Goal: Task Accomplishment & Management: Manage account settings

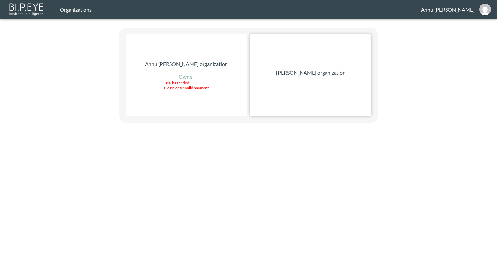
click at [326, 68] on div "[PERSON_NAME] organization" at bounding box center [310, 75] width 121 height 82
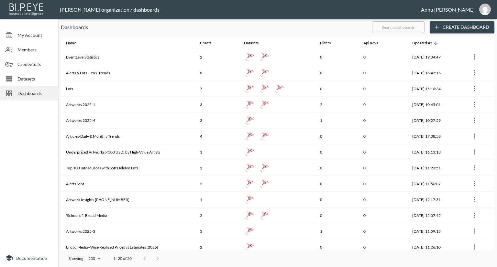
click at [35, 79] on span "Datasets" at bounding box center [35, 78] width 36 height 7
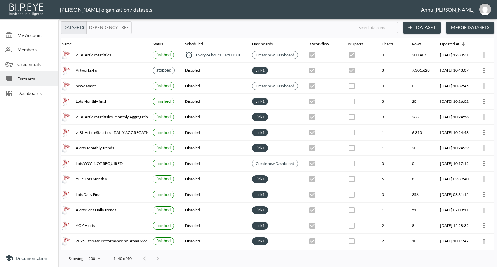
scroll to position [65, 38]
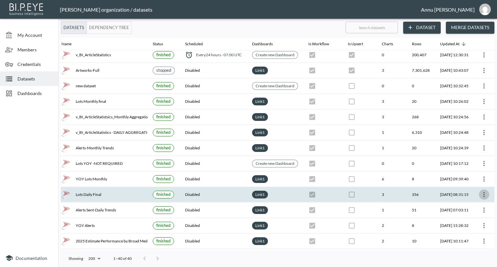
click at [486, 191] on icon "more" at bounding box center [484, 195] width 8 height 8
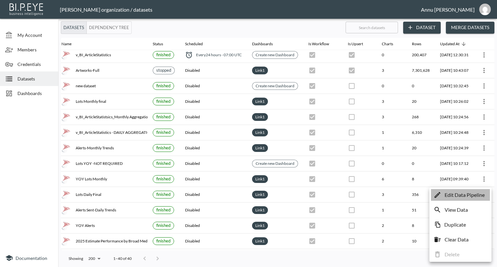
click at [472, 197] on p "Edit Data Pipeline" at bounding box center [464, 195] width 40 height 8
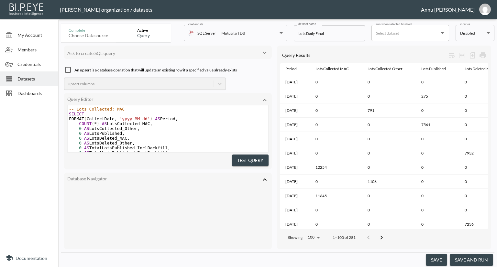
click at [462, 33] on body "BI.P.EYE, Interactive Analytics Dashboards - app [PERSON_NAME] organization / d…" at bounding box center [248, 133] width 497 height 267
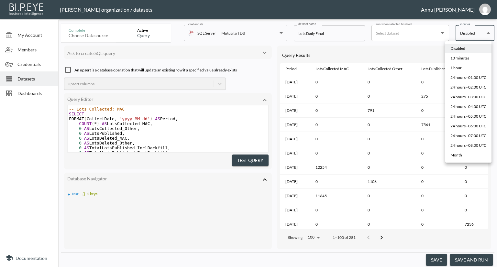
click at [460, 57] on div "10 minutes" at bounding box center [459, 58] width 19 height 6
type input "*/10 * * * *"
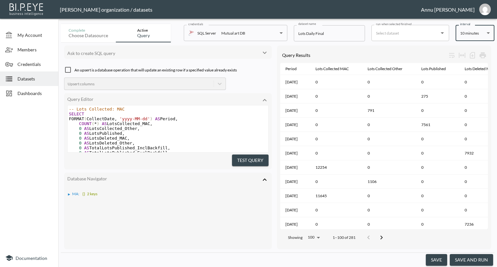
click at [444, 257] on button "save" at bounding box center [436, 260] width 21 height 12
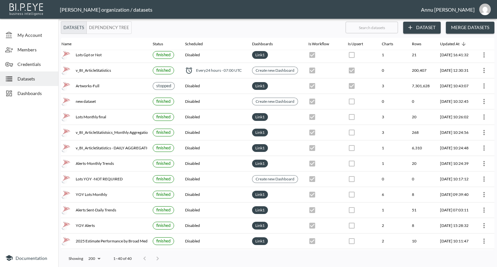
scroll to position [65, 38]
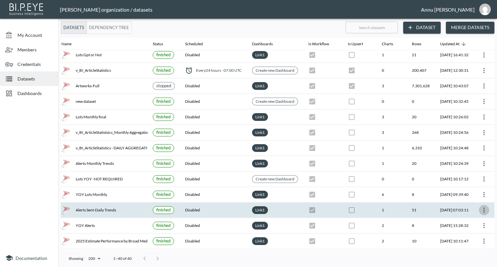
click at [483, 209] on icon "more" at bounding box center [484, 210] width 8 height 8
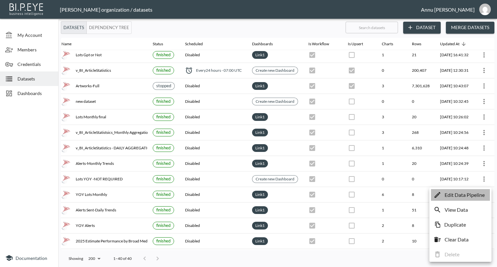
click at [461, 196] on p "Edit Data Pipeline" at bounding box center [464, 195] width 40 height 8
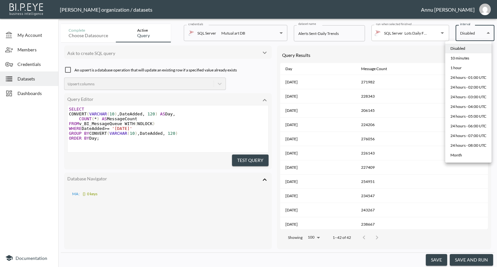
click at [470, 33] on body "BI.P.EYE, Interactive Analytics Dashboards - app [PERSON_NAME] organization / d…" at bounding box center [248, 133] width 497 height 267
click at [428, 36] on div at bounding box center [248, 133] width 497 height 267
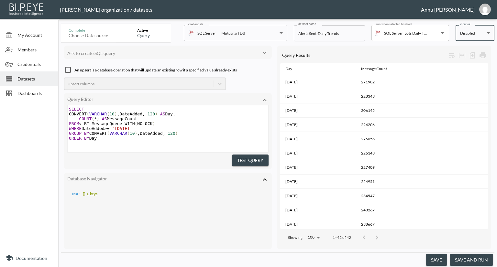
click at [442, 258] on button "save" at bounding box center [436, 260] width 21 height 12
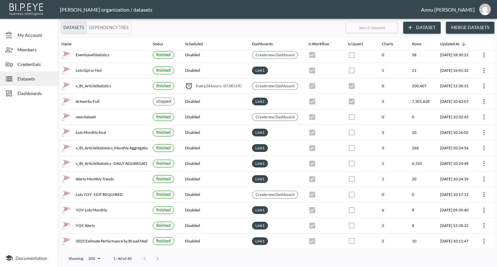
scroll to position [65, 38]
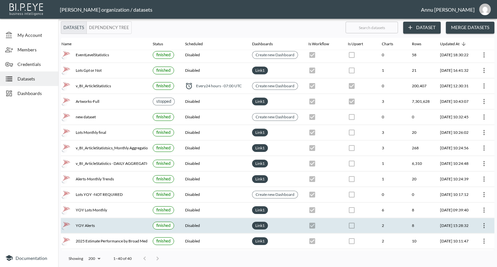
click at [481, 225] on icon "more" at bounding box center [484, 226] width 8 height 8
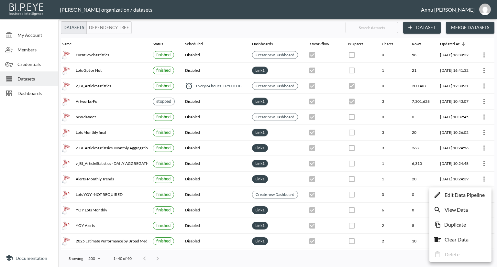
click at [455, 194] on p "Edit Data Pipeline" at bounding box center [464, 195] width 40 height 8
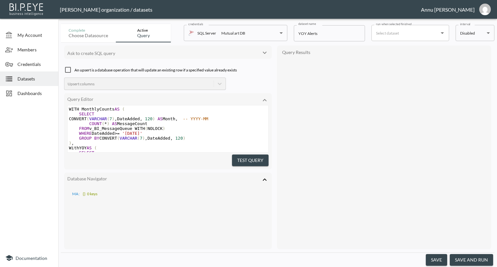
click at [405, 38] on input "run when selected finished" at bounding box center [405, 33] width 62 height 10
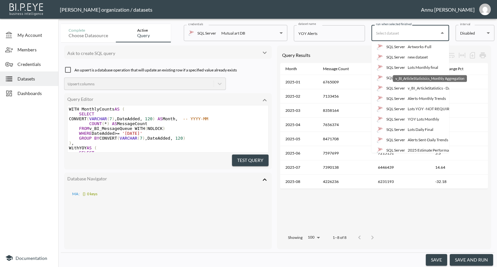
scroll to position [65, 0]
click at [402, 128] on p "SQL Server" at bounding box center [395, 129] width 19 height 6
type input "Alerts Sent-Daily Trends"
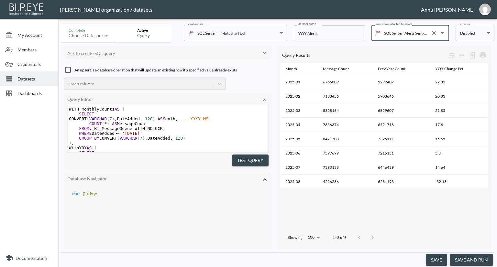
click at [433, 258] on button "save" at bounding box center [436, 260] width 21 height 12
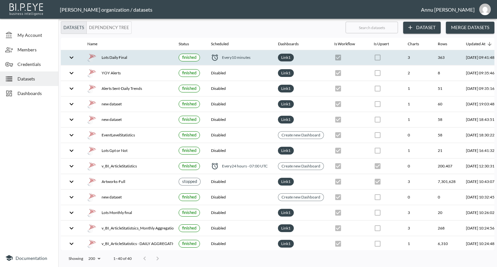
click at [106, 60] on div "Lots Daily Final" at bounding box center [127, 57] width 81 height 9
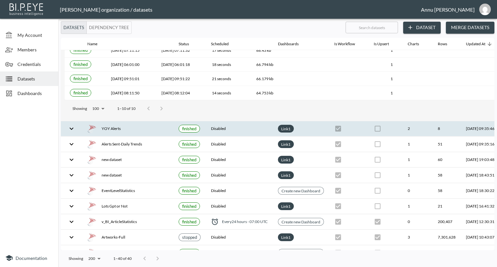
scroll to position [194, 0]
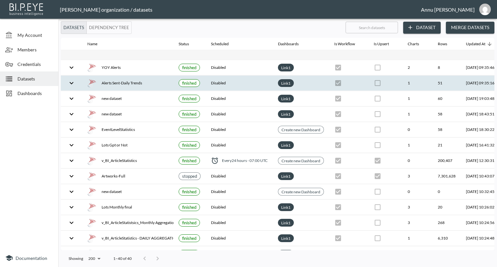
click at [96, 82] on img at bounding box center [91, 83] width 9 height 9
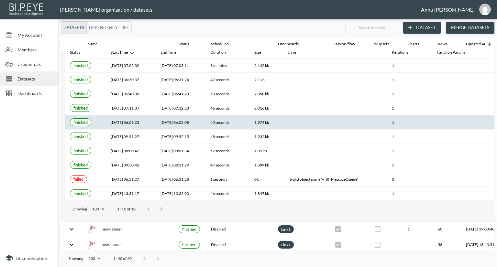
scroll to position [27, 0]
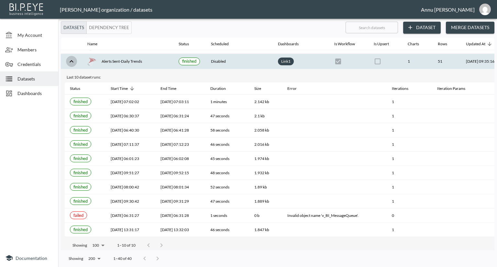
click at [70, 58] on icon "expand row" at bounding box center [72, 62] width 8 height 8
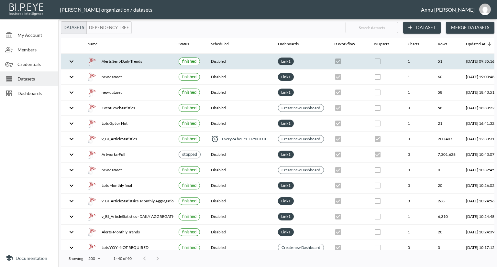
click at [69, 61] on icon "expand row" at bounding box center [72, 62] width 8 height 8
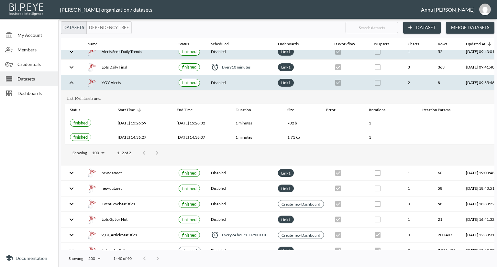
scroll to position [0, 0]
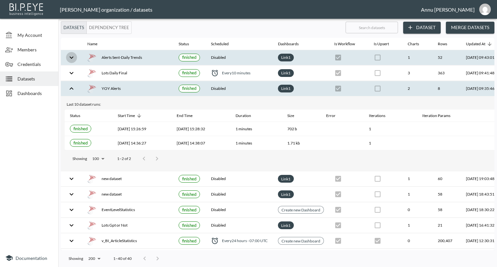
click at [74, 55] on icon "expand row" at bounding box center [72, 58] width 8 height 8
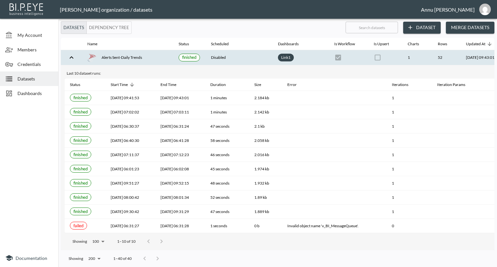
click at [74, 55] on icon "expand row" at bounding box center [72, 58] width 8 height 8
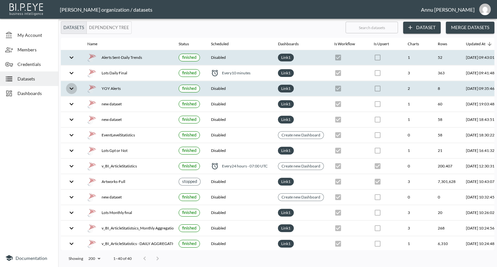
click at [69, 88] on icon "expand row" at bounding box center [72, 89] width 8 height 8
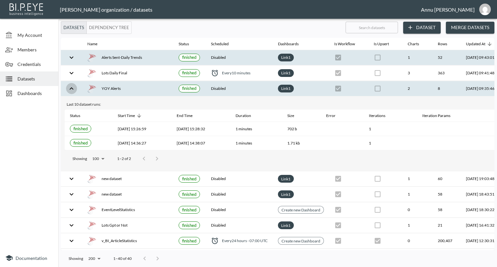
click at [72, 87] on icon "expand row" at bounding box center [72, 89] width 8 height 8
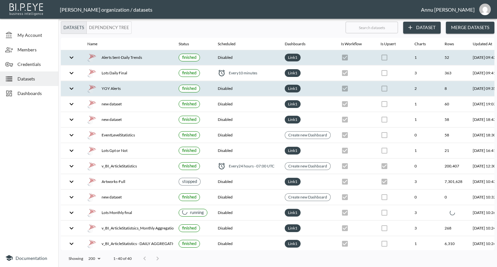
checkbox input "false"
checkbox input "true"
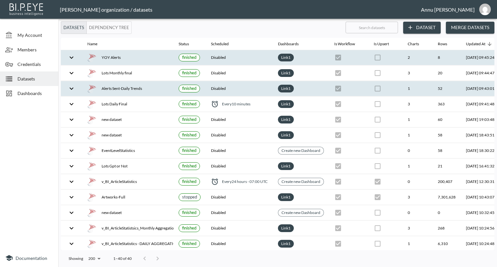
checkbox input "false"
checkbox input "true"
checkbox input "false"
checkbox input "true"
checkbox input "false"
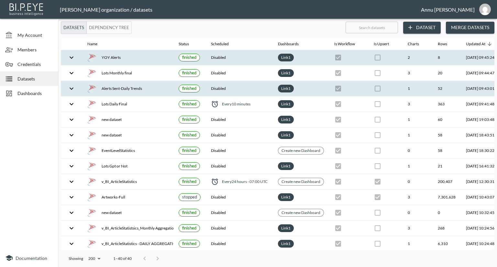
checkbox input "true"
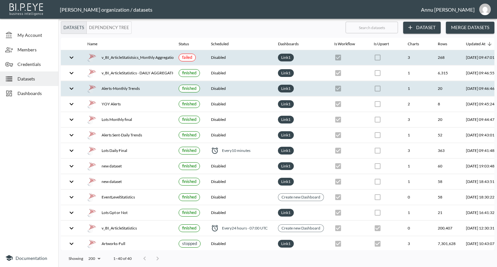
scroll to position [0, 38]
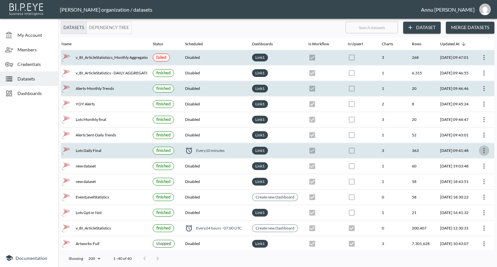
click at [484, 152] on icon "more" at bounding box center [484, 151] width 8 height 8
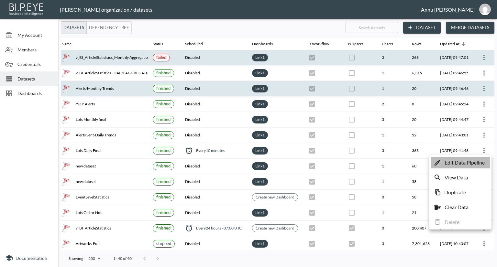
click at [470, 162] on p "Edit Data Pipeline" at bounding box center [464, 163] width 40 height 8
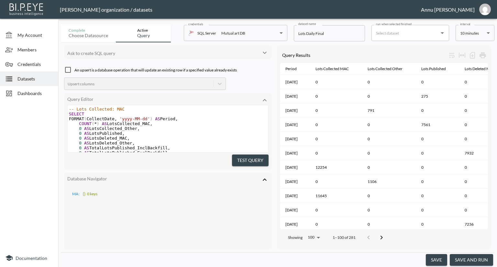
click at [459, 32] on body "BI.P.EYE, Interactive Analytics Dashboards - app [PERSON_NAME] organization / d…" at bounding box center [248, 133] width 497 height 267
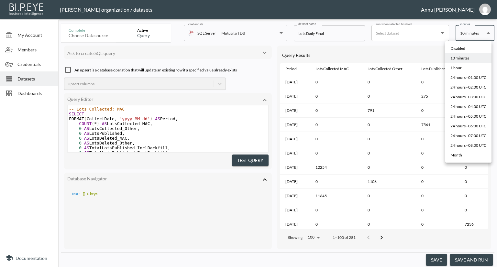
click at [462, 48] on div "Disabled" at bounding box center [457, 49] width 15 height 6
type input "Disabled"
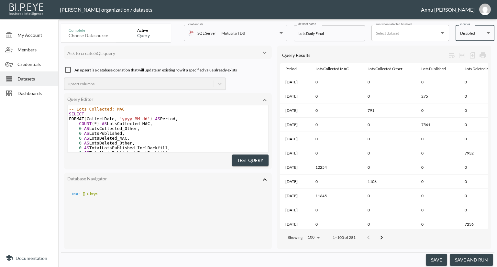
click at [432, 261] on button "save" at bounding box center [436, 260] width 21 height 12
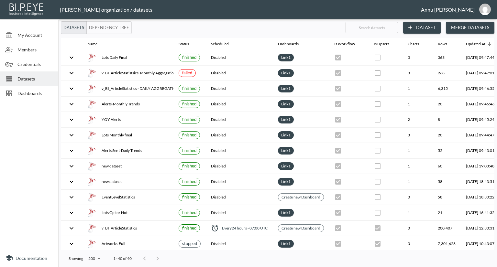
click at [38, 94] on span "Dashboards" at bounding box center [35, 93] width 36 height 7
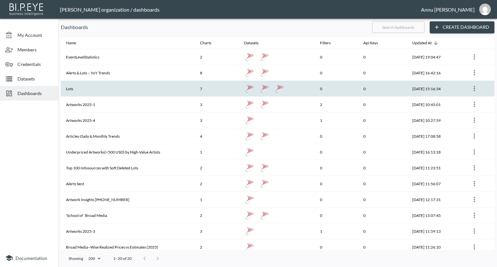
click at [109, 87] on th "Lots" at bounding box center [128, 89] width 134 height 16
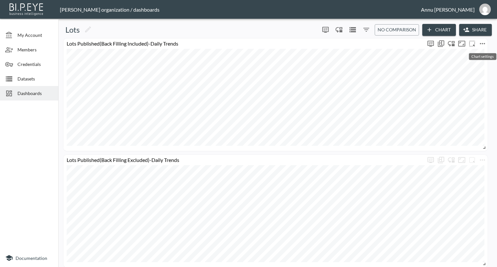
click at [483, 42] on icon "more" at bounding box center [482, 44] width 8 height 8
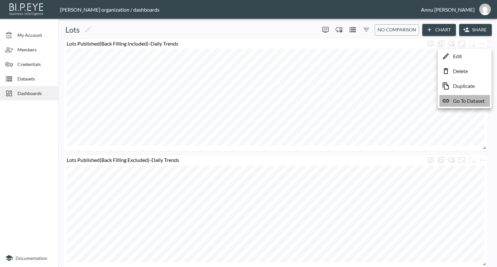
click at [462, 99] on p "Go To Dataset" at bounding box center [469, 101] width 32 height 8
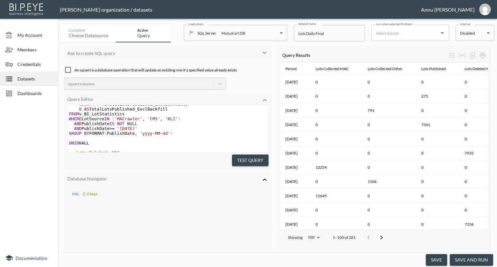
scroll to position [287, 0]
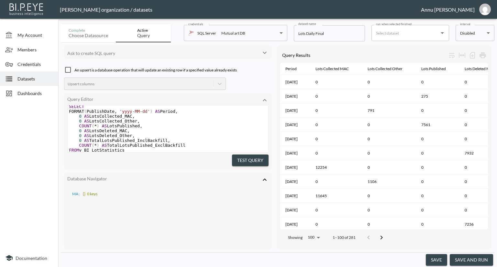
click at [26, 78] on span "Datasets" at bounding box center [35, 78] width 36 height 7
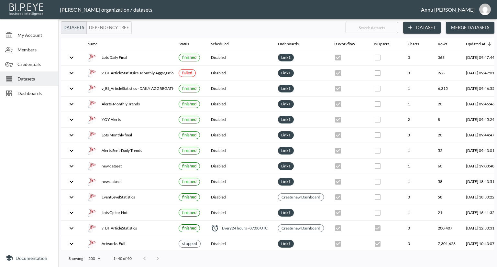
drag, startPoint x: 30, startPoint y: 93, endPoint x: 35, endPoint y: 87, distance: 8.3
click at [30, 93] on span "Dashboards" at bounding box center [35, 93] width 36 height 7
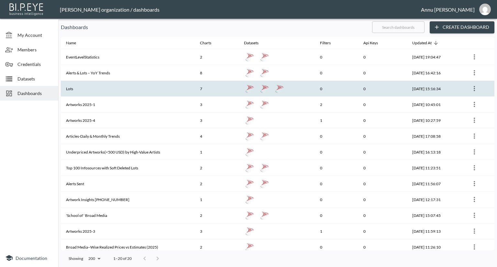
click at [110, 93] on th "Lots" at bounding box center [128, 89] width 134 height 16
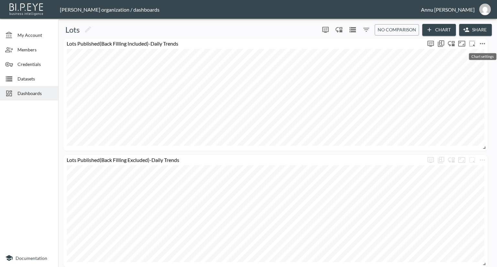
click at [485, 42] on icon "more" at bounding box center [482, 44] width 8 height 8
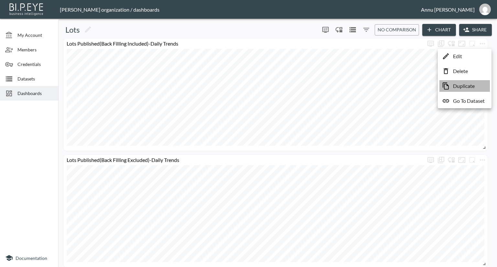
click at [462, 85] on p "Duplicate" at bounding box center [464, 86] width 22 height 8
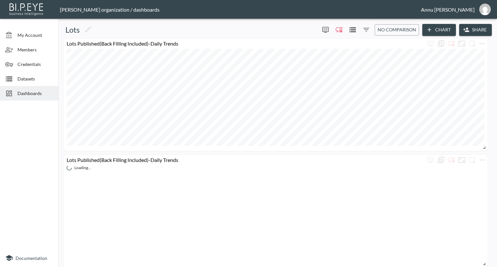
scroll to position [97, 0]
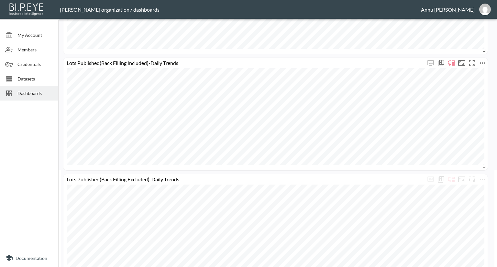
click at [485, 64] on icon "more" at bounding box center [482, 63] width 8 height 8
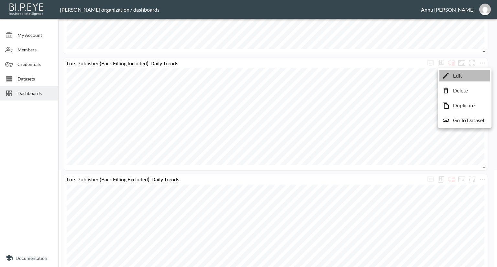
click at [468, 77] on li "Edit" at bounding box center [464, 76] width 50 height 12
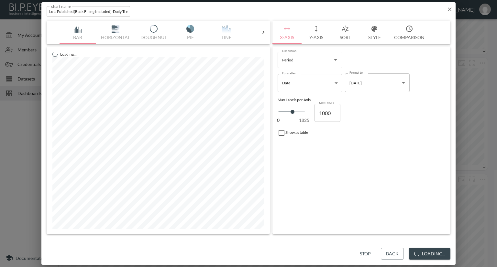
click at [316, 40] on button "Y-Axis" at bounding box center [315, 32] width 29 height 23
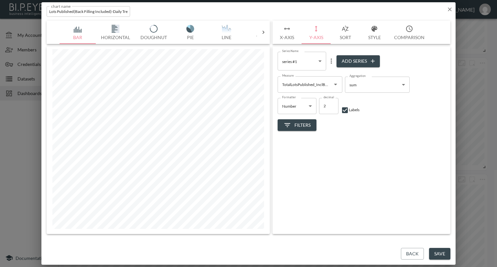
click at [335, 88] on icon "Open" at bounding box center [336, 85] width 8 height 8
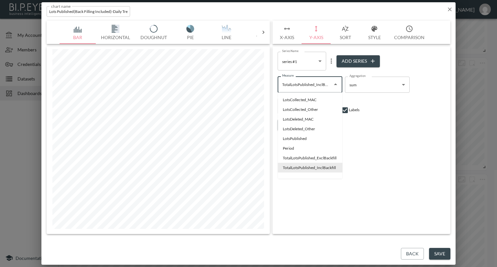
scroll to position [0, 6]
click at [303, 120] on li "LotsDeleted_MAC" at bounding box center [309, 119] width 65 height 10
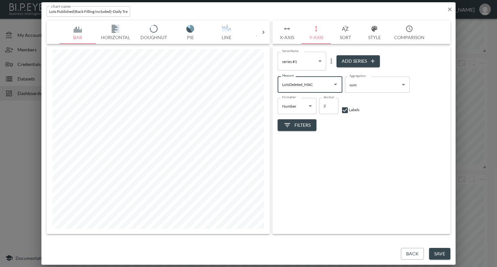
scroll to position [0, 0]
click at [332, 84] on icon "Open" at bounding box center [336, 85] width 8 height 8
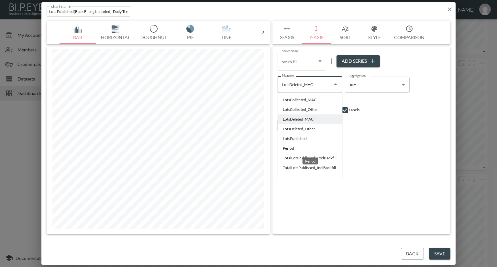
click at [285, 146] on li "Period" at bounding box center [309, 149] width 65 height 10
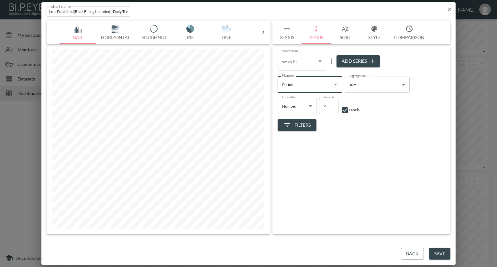
click at [318, 34] on button "Y-Axis" at bounding box center [315, 32] width 29 height 23
click at [334, 83] on icon "Open" at bounding box center [336, 85] width 8 height 8
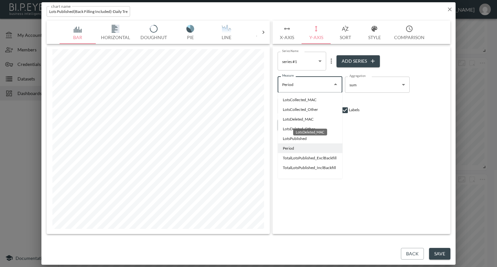
click at [296, 119] on li "LotsDeleted_MAC" at bounding box center [309, 119] width 65 height 10
type input "LotsDeleted_MAC"
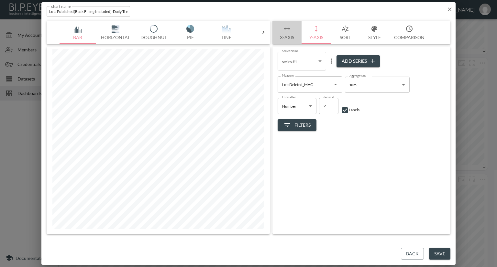
click at [290, 34] on button "X-Axis" at bounding box center [286, 32] width 29 height 23
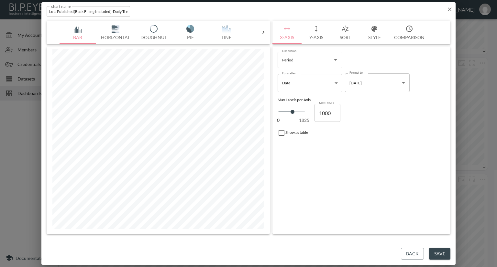
click at [310, 37] on button "Y-Axis" at bounding box center [315, 32] width 29 height 23
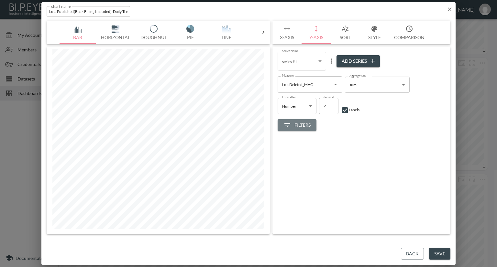
click at [308, 122] on span "Filters" at bounding box center [296, 125] width 27 height 8
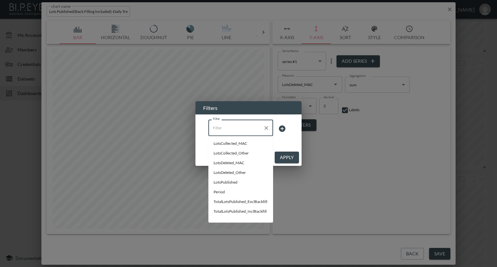
click at [247, 131] on input "Filter" at bounding box center [235, 128] width 49 height 10
click at [223, 192] on span "Period" at bounding box center [240, 192] width 54 height 6
type input "Period"
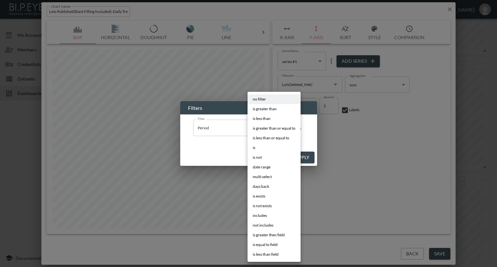
click at [270, 132] on body "BI.P.EYE, Interactive Analytics Dashboards - app [PERSON_NAME] organization / d…" at bounding box center [248, 133] width 497 height 267
click at [267, 128] on span "is greater than or equal to" at bounding box center [274, 128] width 43 height 6
type input "is greater than or equal to"
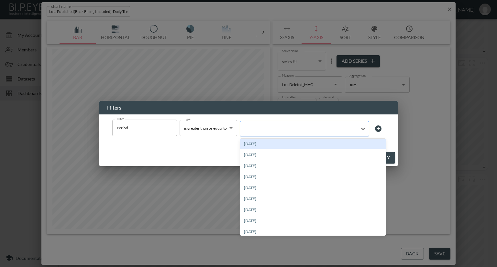
click at [279, 130] on div at bounding box center [298, 128] width 110 height 6
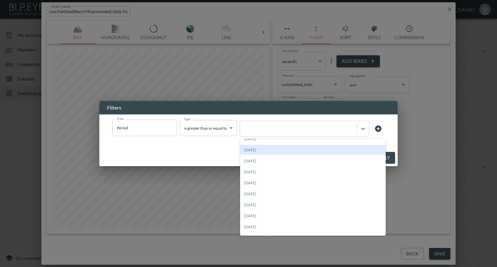
scroll to position [291, 0]
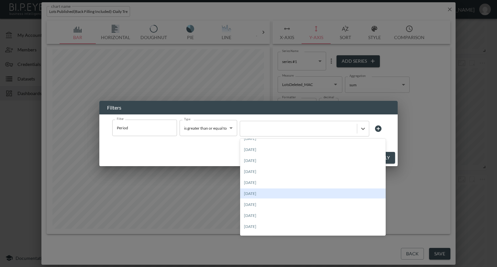
drag, startPoint x: 264, startPoint y: 188, endPoint x: 263, endPoint y: 197, distance: 8.5
click at [263, 197] on div "[DATE]" at bounding box center [313, 194] width 146 height 10
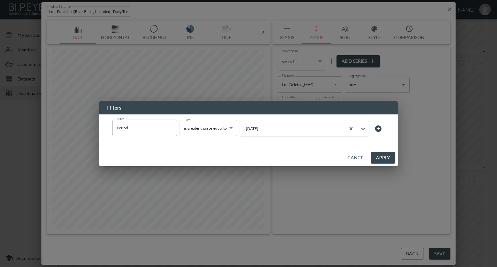
click at [384, 161] on button "Apply" at bounding box center [383, 158] width 24 height 12
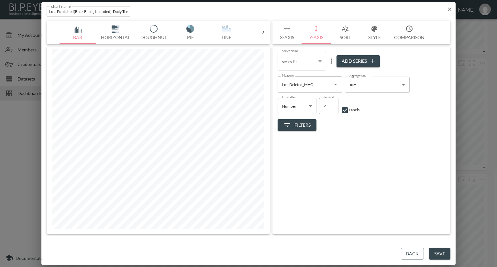
click at [349, 61] on button "Add Series" at bounding box center [357, 61] width 43 height 12
type input "547b74bd-0331-44c2-9062-ae5d9a8ca106"
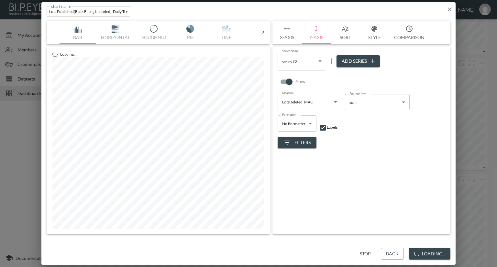
click at [336, 103] on icon "Open" at bounding box center [336, 102] width 8 height 8
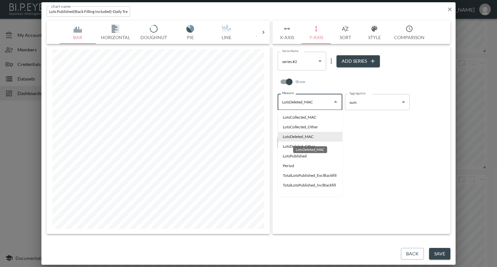
click at [307, 144] on div "LotsDeleted_MAC" at bounding box center [309, 148] width 35 height 12
click at [290, 145] on li "LotsDeleted_Other" at bounding box center [309, 147] width 65 height 10
type input "LotsDeleted_Other"
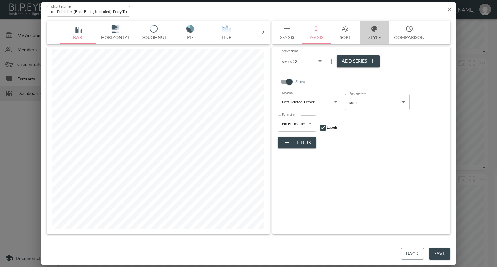
click at [368, 33] on button "Style" at bounding box center [374, 32] width 29 height 23
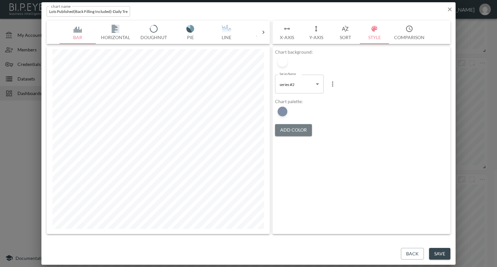
click at [282, 125] on button "Add Color" at bounding box center [293, 130] width 37 height 12
click at [282, 112] on div at bounding box center [282, 112] width 10 height 10
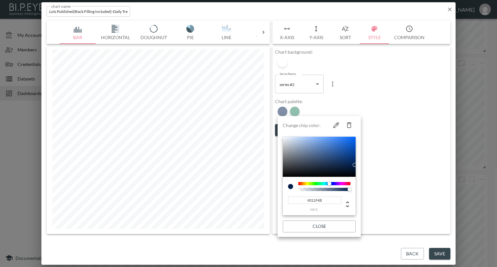
click at [350, 126] on icon "button" at bounding box center [349, 125] width 8 height 8
type input "#237F5D"
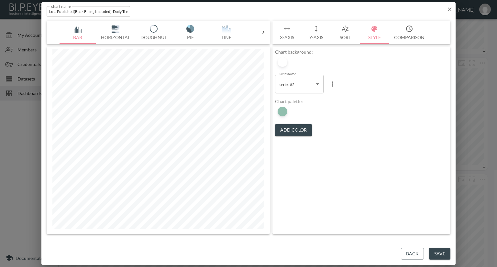
click at [288, 33] on button "X-Axis" at bounding box center [286, 32] width 29 height 23
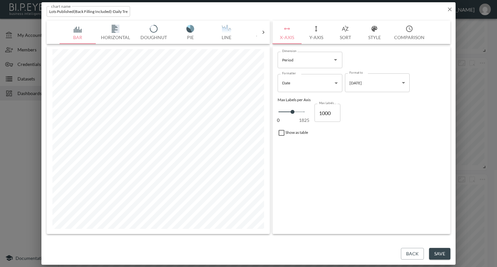
click at [337, 83] on body "BI.P.EYE, Interactive Analytics Dashboards - app [PERSON_NAME] organization / d…" at bounding box center [248, 133] width 497 height 267
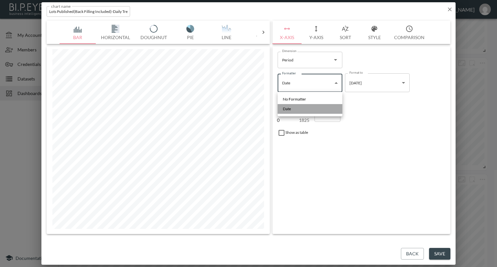
click at [311, 108] on li "Date" at bounding box center [309, 109] width 65 height 10
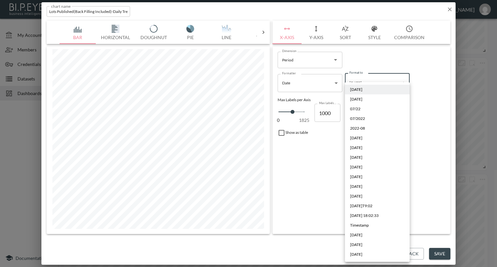
click at [366, 88] on body "BI.P.EYE, Interactive Analytics Dashboards - app [PERSON_NAME] organization / d…" at bounding box center [248, 133] width 497 height 267
click at [362, 91] on span "[DATE]" at bounding box center [356, 90] width 12 height 6
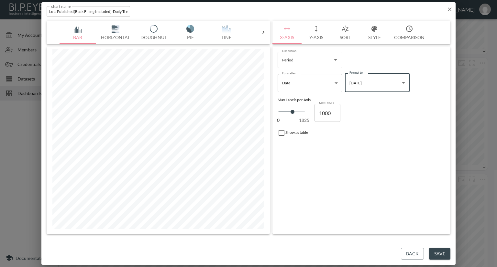
click at [446, 251] on button "Save" at bounding box center [439, 254] width 21 height 12
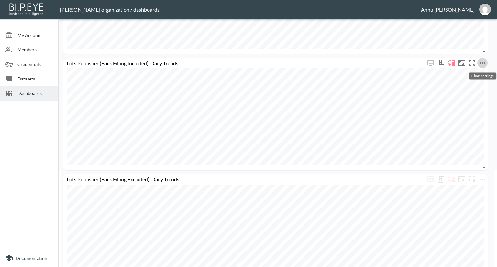
click at [484, 64] on icon "more" at bounding box center [482, 63] width 8 height 8
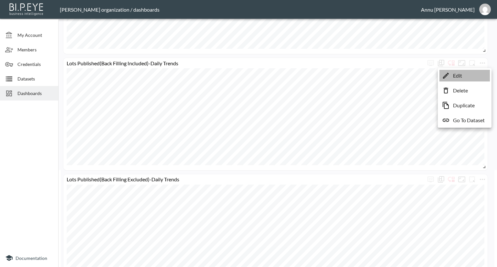
click at [461, 77] on p "Edit" at bounding box center [457, 76] width 9 height 8
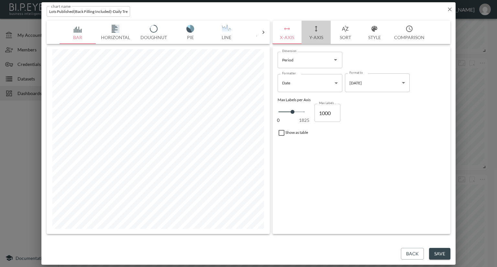
click at [322, 37] on button "Y-Axis" at bounding box center [315, 32] width 29 height 23
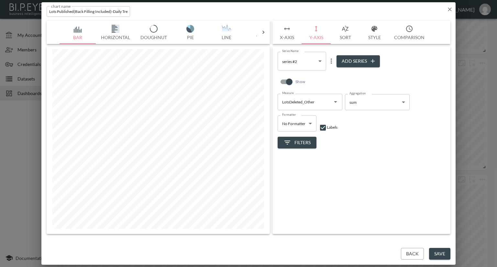
click at [330, 63] on icon "more" at bounding box center [331, 61] width 8 height 8
click at [335, 91] on p "Delete" at bounding box center [335, 89] width 15 height 8
type input "1e5afb0d-6cbb-45ea-b2c1-fd7c137aca08"
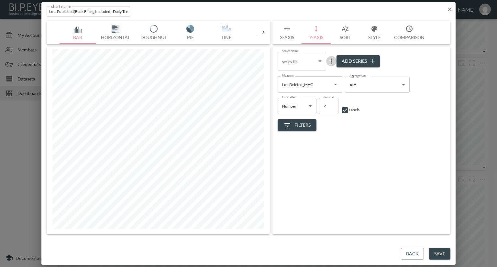
click at [330, 62] on icon "more" at bounding box center [331, 61] width 8 height 8
click at [331, 71] on p "Edit" at bounding box center [332, 74] width 9 height 8
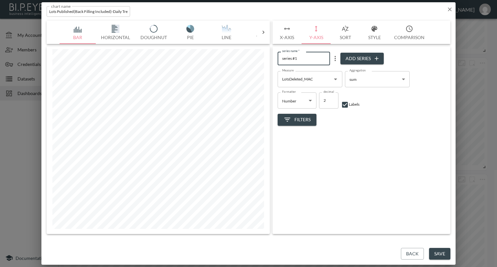
click at [246, 56] on div "Bar Horizontal Doughnut Pie Line Table Single Map Google Stacked Calendar Title…" at bounding box center [249, 127] width 404 height 213
type input "Lots Deleted MAC"
click at [437, 252] on button "Save" at bounding box center [439, 254] width 21 height 12
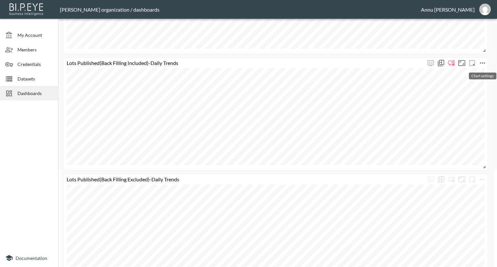
click at [483, 62] on icon "more" at bounding box center [482, 63] width 8 height 8
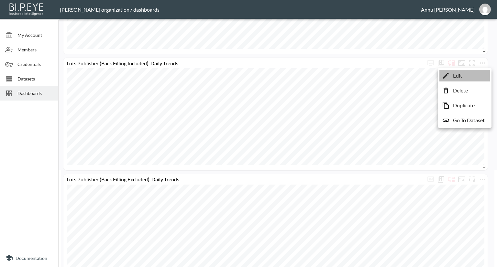
click at [468, 77] on li "Edit" at bounding box center [464, 76] width 50 height 12
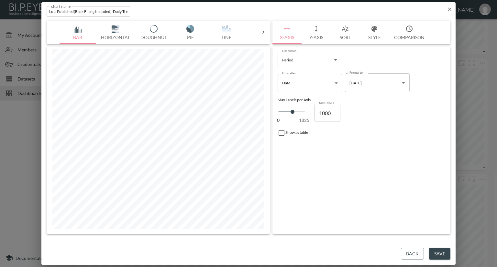
click at [74, 11] on input "Lots Published(Back Filling Included)-Daily Trends" at bounding box center [88, 11] width 83 height 11
drag, startPoint x: 110, startPoint y: 11, endPoint x: 60, endPoint y: 9, distance: 50.8
click at [60, 9] on div "chart name Lots Published(Back Filling Included)-Daily Trends chart name" at bounding box center [88, 11] width 83 height 11
type input "Lots Deleted-Daily Trends"
drag, startPoint x: 440, startPoint y: 251, endPoint x: 447, endPoint y: 237, distance: 15.0
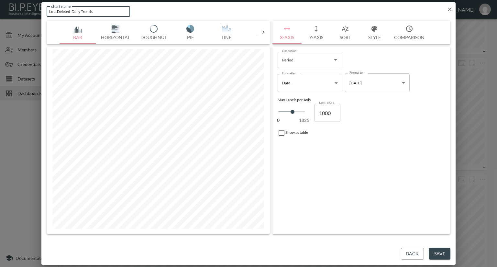
click at [440, 251] on button "Save" at bounding box center [439, 254] width 21 height 12
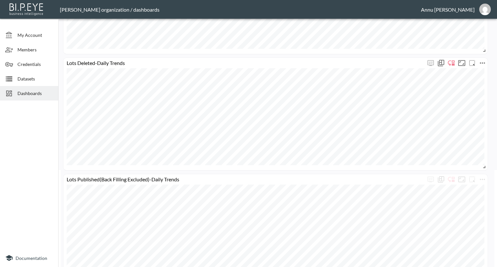
click at [482, 64] on icon "more" at bounding box center [482, 63] width 8 height 8
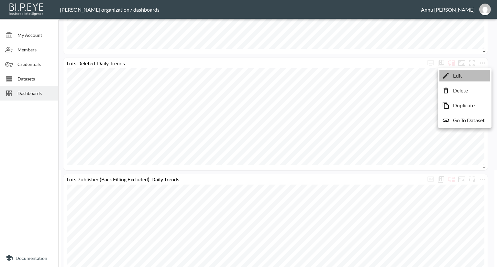
click at [466, 78] on li "Edit" at bounding box center [464, 76] width 50 height 12
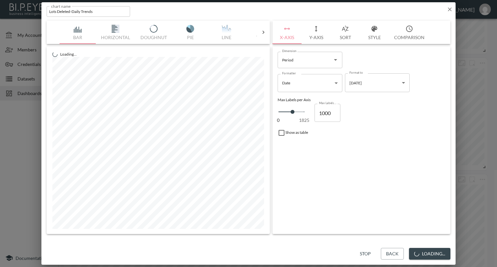
click at [71, 11] on input "Lots Deleted-Daily Trends" at bounding box center [88, 11] width 83 height 11
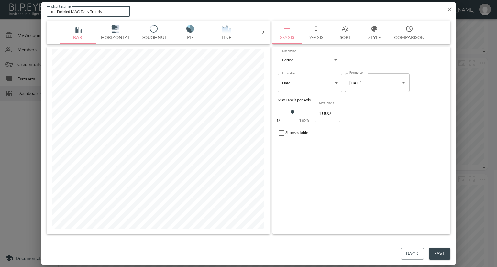
type input "Lots Deleted MAC-Daily Trends"
click at [432, 253] on button "Save" at bounding box center [439, 254] width 21 height 12
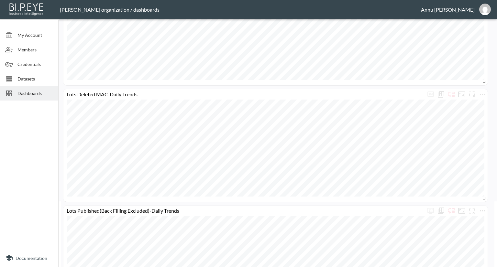
scroll to position [0, 0]
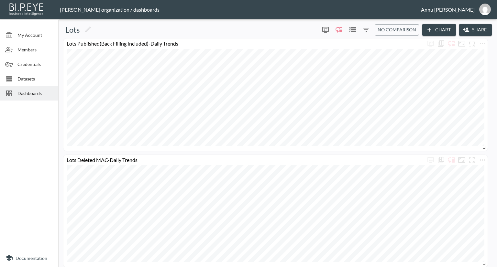
click at [39, 79] on span "Datasets" at bounding box center [35, 78] width 36 height 7
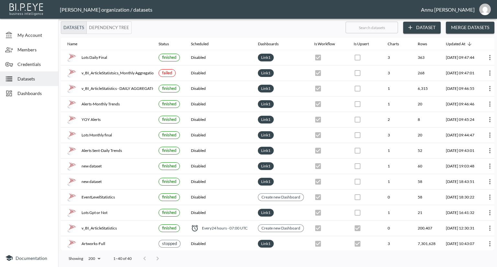
scroll to position [0, 38]
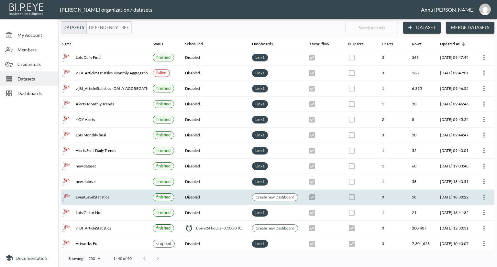
click at [483, 193] on icon "more" at bounding box center [484, 197] width 8 height 8
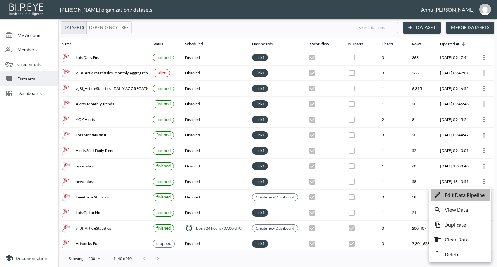
click at [456, 193] on p "Edit Data Pipeline" at bounding box center [464, 195] width 40 height 8
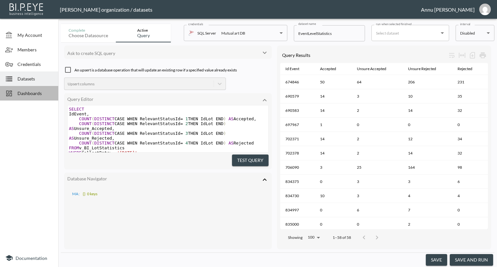
click at [28, 92] on span "Dashboards" at bounding box center [35, 93] width 36 height 7
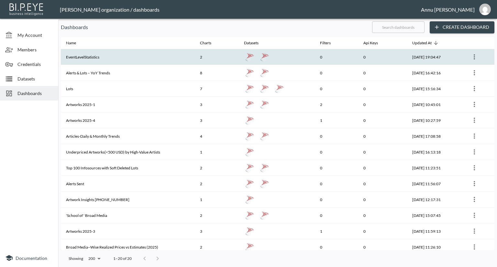
click at [473, 59] on icon "more" at bounding box center [474, 57] width 8 height 8
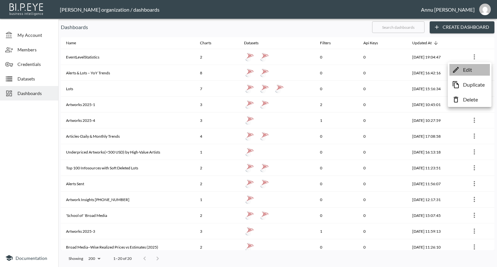
click at [464, 71] on p "Edit" at bounding box center [467, 70] width 9 height 8
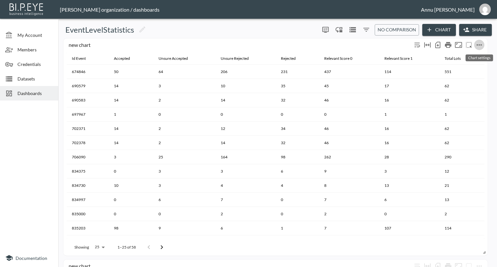
click at [480, 43] on icon "more" at bounding box center [479, 45] width 8 height 8
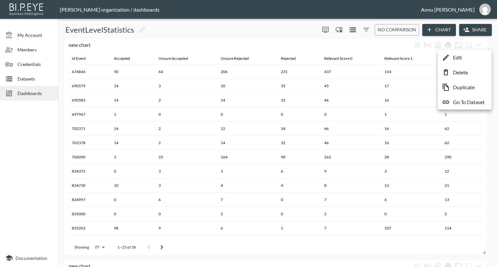
click at [463, 106] on li "Go To Dataset" at bounding box center [464, 102] width 50 height 12
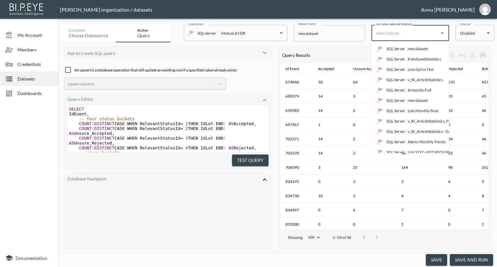
click at [417, 34] on input "run when selected finished" at bounding box center [405, 33] width 62 height 10
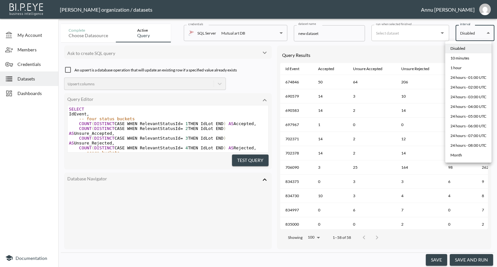
click at [472, 35] on body "BI.P.EYE, Interactive Analytics Dashboards - app [PERSON_NAME] organization / d…" at bounding box center [248, 133] width 497 height 267
click at [467, 57] on div "10 minutes" at bounding box center [459, 58] width 19 height 6
type input "*/10 * * * *"
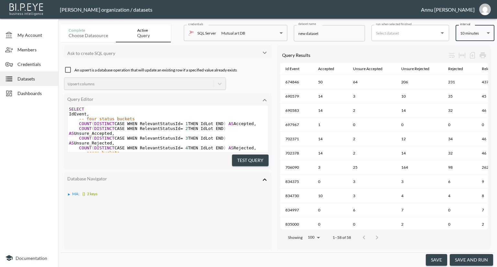
click at [441, 262] on button "save" at bounding box center [436, 260] width 21 height 12
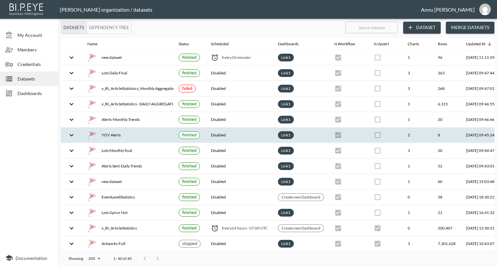
scroll to position [0, 38]
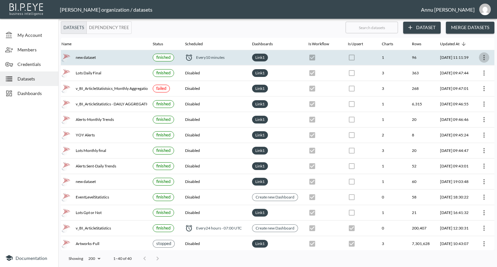
click at [485, 57] on icon "more" at bounding box center [484, 58] width 8 height 8
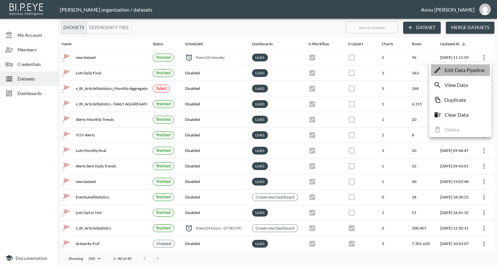
click at [468, 68] on p "Edit Data Pipeline" at bounding box center [464, 70] width 40 height 8
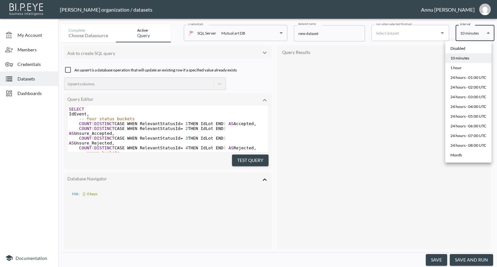
click at [461, 35] on body "BI.P.EYE, Interactive Analytics Dashboards - app [PERSON_NAME] organization / d…" at bounding box center [248, 133] width 497 height 267
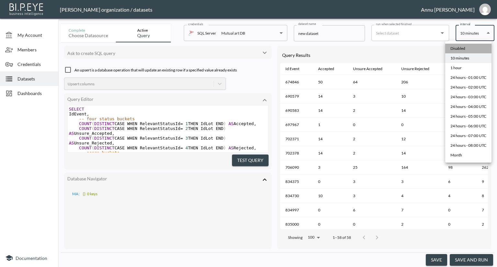
click at [459, 45] on li "Disabled" at bounding box center [468, 49] width 46 height 10
type input "Disabled"
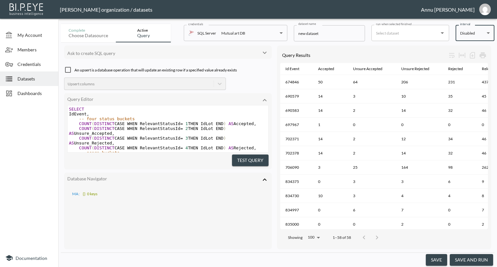
click at [437, 260] on button "save" at bounding box center [436, 260] width 21 height 12
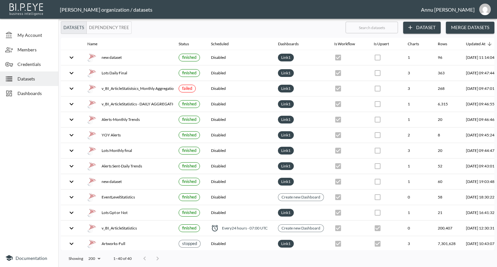
click at [25, 91] on span "Dashboards" at bounding box center [35, 93] width 36 height 7
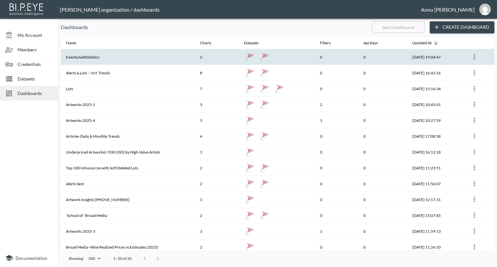
click at [475, 59] on icon "more" at bounding box center [474, 57] width 8 height 8
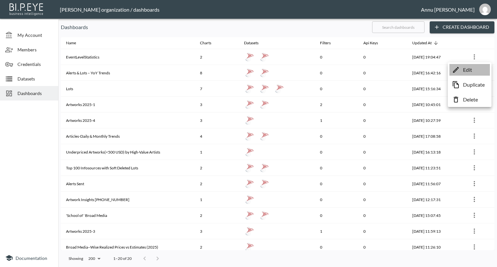
click at [464, 69] on p "Edit" at bounding box center [467, 70] width 9 height 8
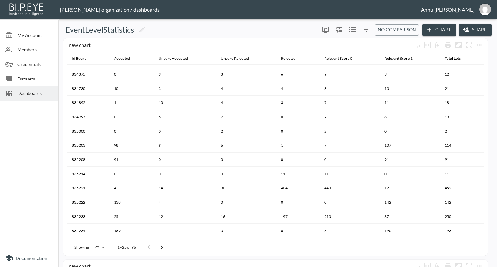
scroll to position [182, 0]
click at [480, 41] on icon "more" at bounding box center [479, 45] width 8 height 8
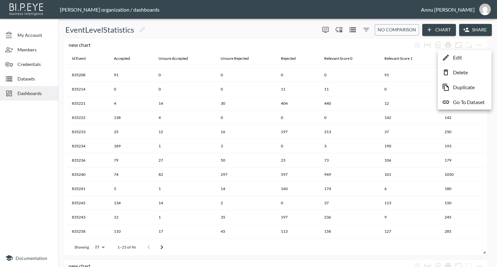
click at [490, 43] on div at bounding box center [248, 133] width 497 height 267
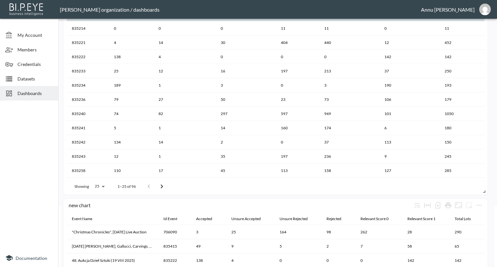
scroll to position [65, 0]
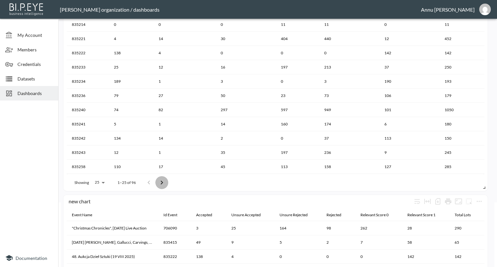
click at [163, 183] on icon "Go to next page" at bounding box center [162, 183] width 8 height 8
click at [163, 183] on icon "Go to next page" at bounding box center [164, 183] width 8 height 8
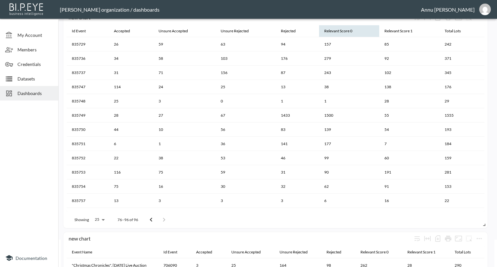
scroll to position [0, 0]
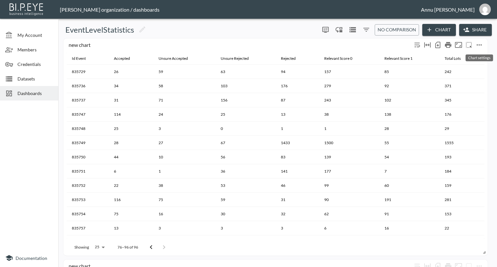
click at [482, 42] on icon "more" at bounding box center [479, 45] width 8 height 8
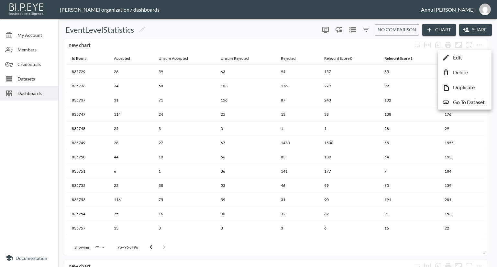
click at [439, 46] on div at bounding box center [248, 133] width 497 height 267
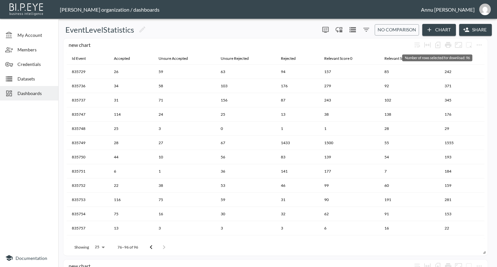
click at [439, 46] on icon "Number of rows selected for download: 96" at bounding box center [438, 45] width 8 height 8
click at [481, 43] on icon "more" at bounding box center [479, 45] width 8 height 8
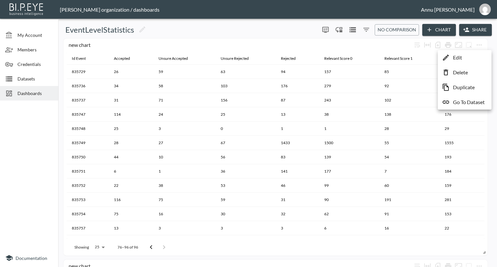
click at [460, 102] on p "Go To Dataset" at bounding box center [469, 102] width 32 height 8
